Goal: Find contact information: Find contact information

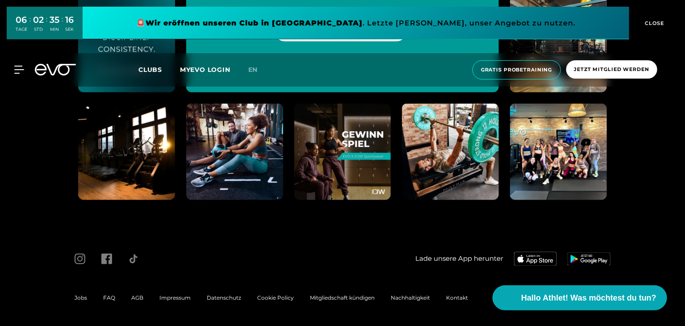
click at [173, 296] on span "Impressum" at bounding box center [174, 298] width 31 height 7
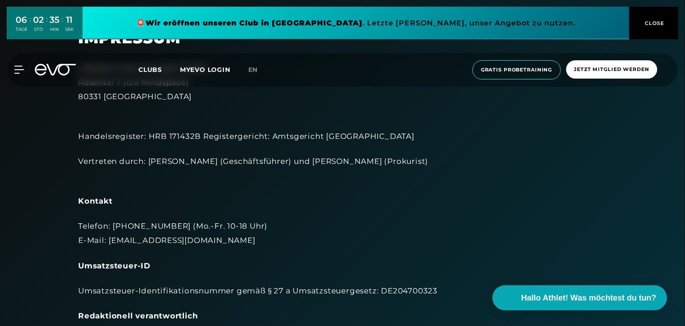
scroll to position [89, 0]
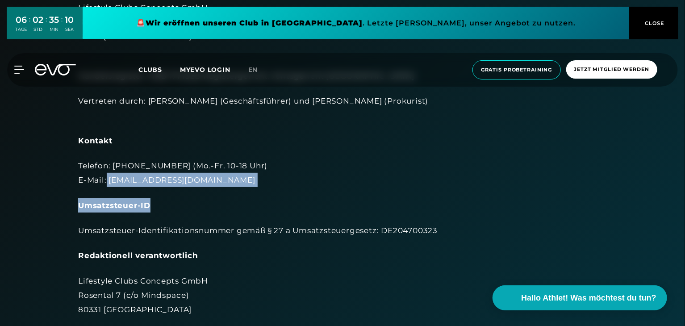
drag, startPoint x: 107, startPoint y: 179, endPoint x: 189, endPoint y: 188, distance: 82.6
click at [189, 188] on div "Lifestyle Clubs Concepts GmbH Rosental 7 (c/o Mindspace) 80331 München Handelsr…" at bounding box center [342, 273] width 529 height 546
copy div "[EMAIL_ADDRESS][DOMAIN_NAME] Umsatzsteuer-ID"
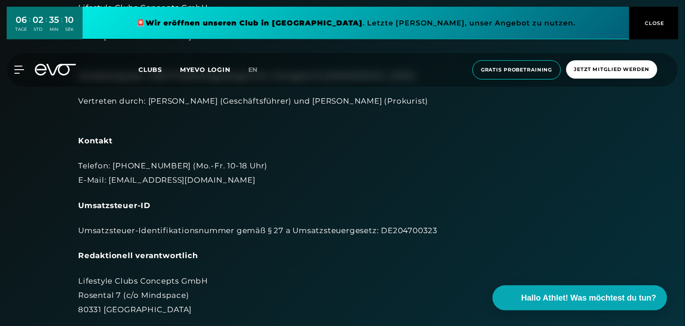
click at [234, 169] on div "Telefon: [PHONE_NUMBER] (Mo.-Fr. 10-18 Uhr) E-Mail: [EMAIL_ADDRESS][DOMAIN_NAME]" at bounding box center [342, 172] width 529 height 29
drag, startPoint x: 109, startPoint y: 179, endPoint x: 194, endPoint y: 183, distance: 85.3
click at [194, 184] on div "Telefon: [PHONE_NUMBER] (Mo.-Fr. 10-18 Uhr) E-Mail: [EMAIL_ADDRESS][DOMAIN_NAME]" at bounding box center [342, 172] width 529 height 29
copy div "[EMAIL_ADDRESS][DOMAIN_NAME]"
